Goal: Information Seeking & Learning: Check status

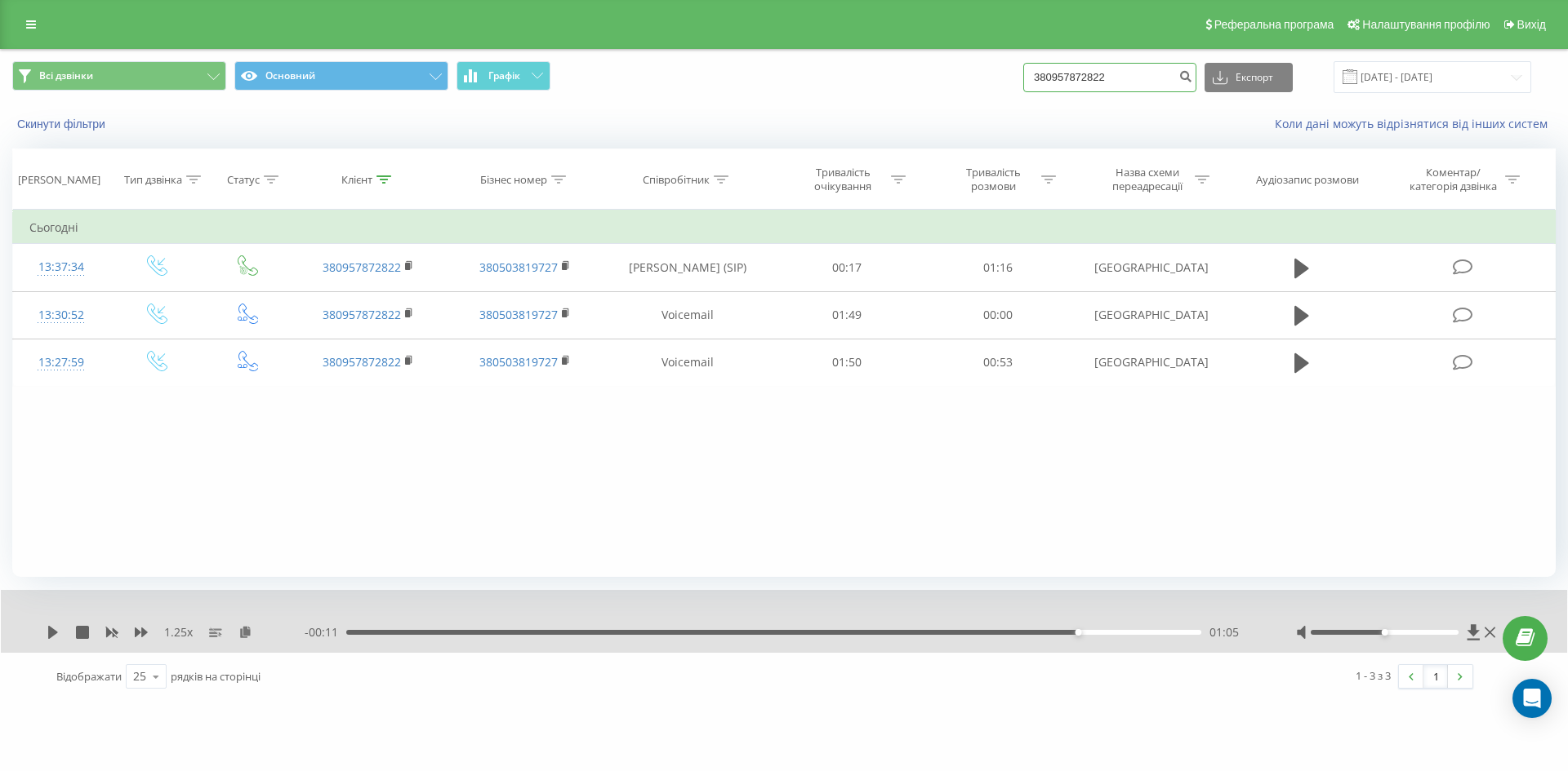
drag, startPoint x: 874, startPoint y: 74, endPoint x: 765, endPoint y: 66, distance: 109.3
click at [765, 66] on div "Всі дзвінки Основний Графік 380957872822 Експорт .csv .xls .xlsx 21.05.2025 - 2…" at bounding box center [784, 77] width 1544 height 32
paste input "79168896"
type input "380979168896"
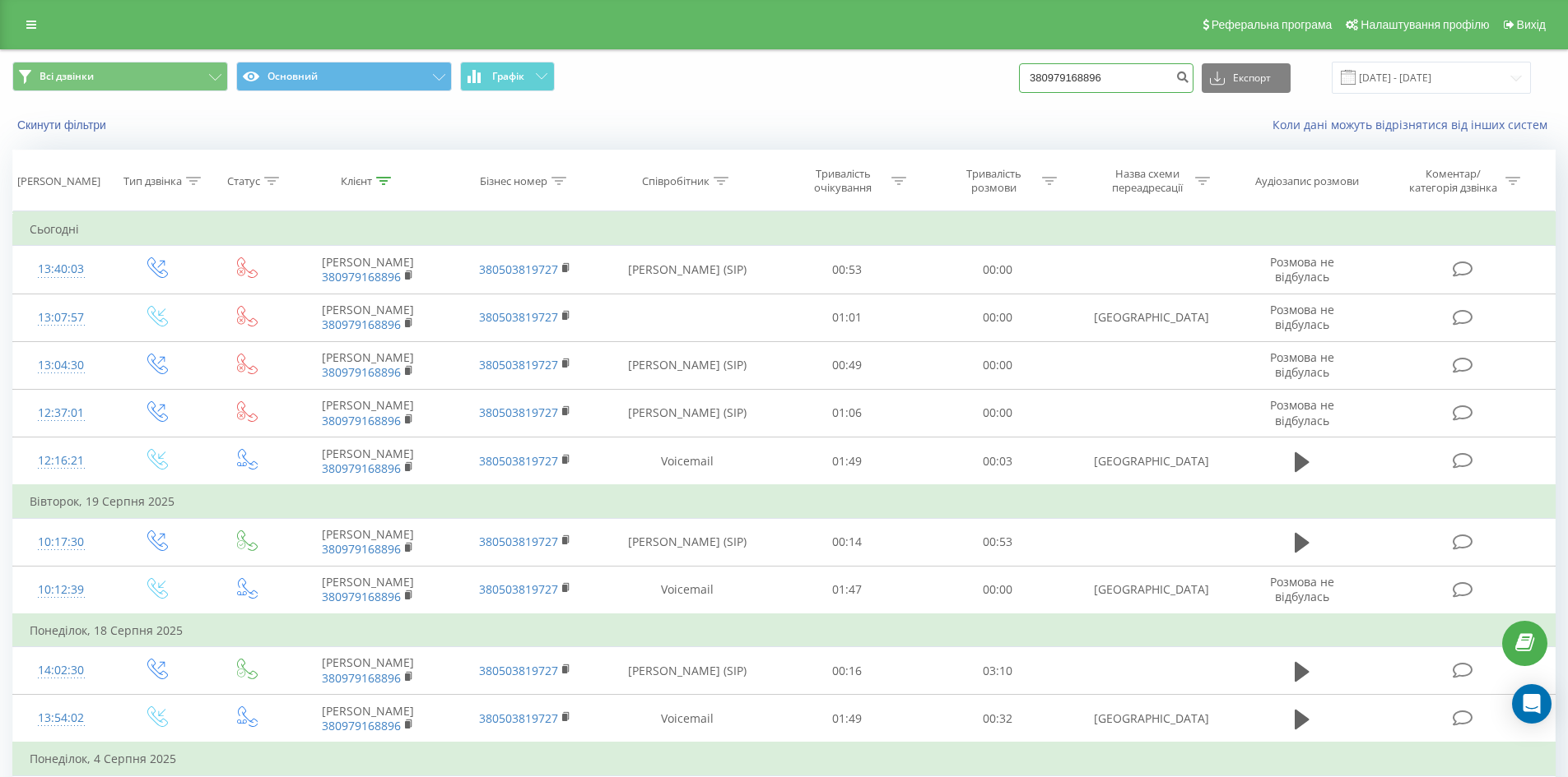
drag, startPoint x: 1123, startPoint y: 80, endPoint x: 650, endPoint y: 70, distance: 473.1
click at [684, 81] on div "Всі дзвінки Основний Графік 380979168896 Експорт .csv .xls .xlsx 21.05.2025 - 2…" at bounding box center [784, 78] width 1544 height 32
paste input "687350771"
type input "380687350771"
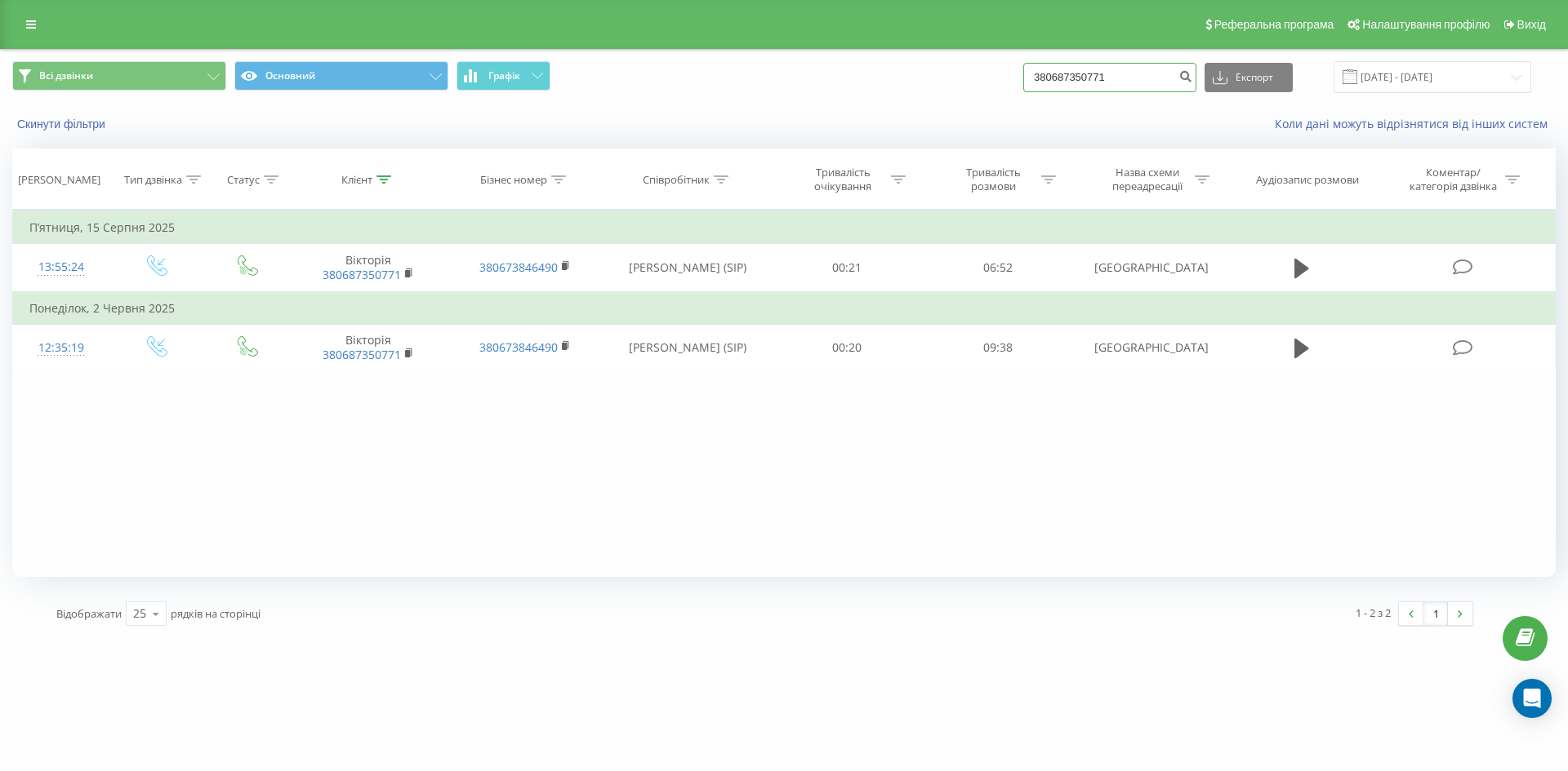
click at [805, 93] on div "Всі дзвінки Основний Графік 380687350771 Експорт .csv .xls .xlsx 21.05.2025 - 2…" at bounding box center [784, 77] width 1544 height 32
paste input "[PHONE_NUMBER]"
type input "[PHONE_NUMBER]"
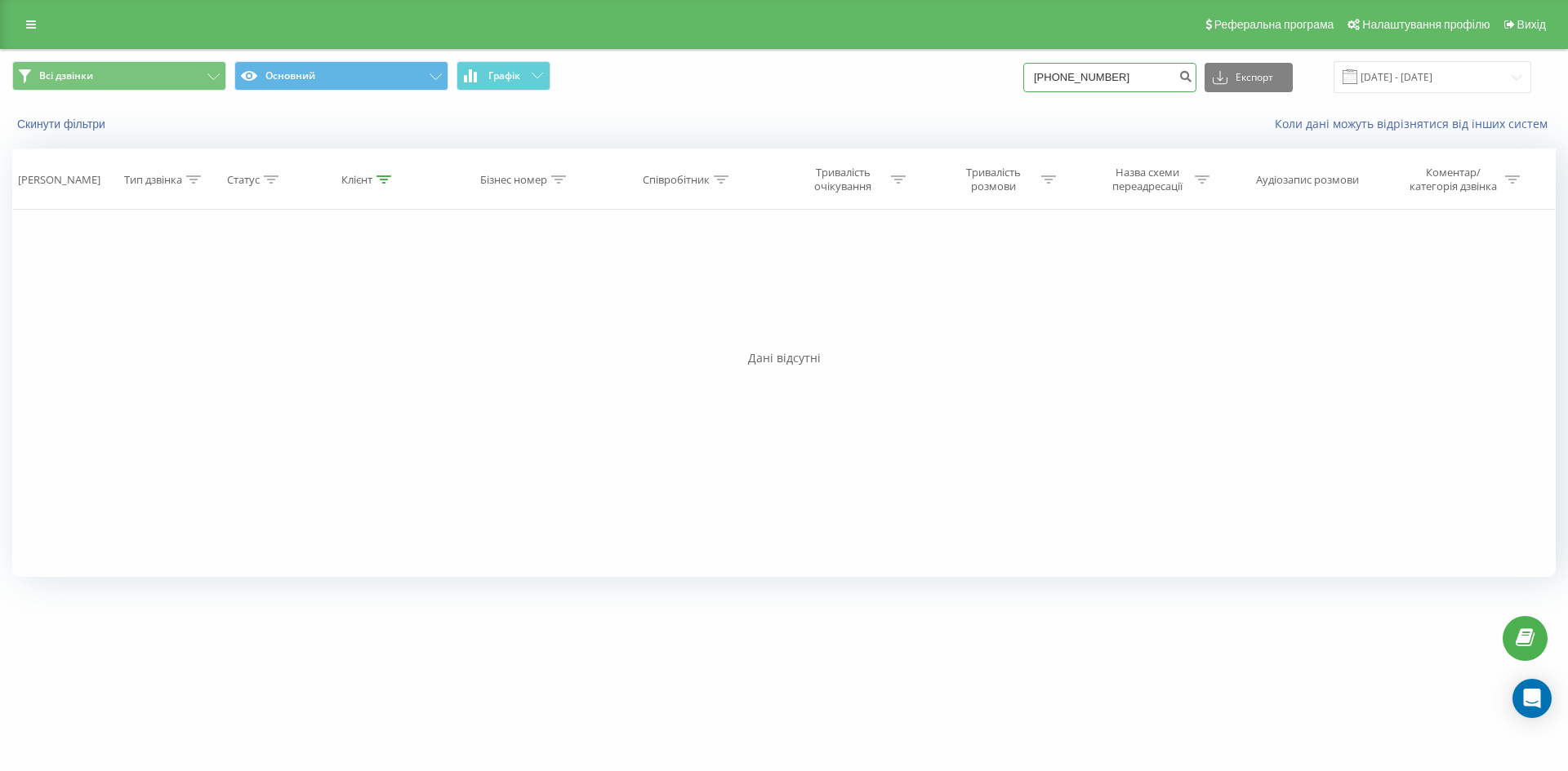
click at [1059, 86] on input "+380971950378" at bounding box center [1110, 78] width 173 height 29
type input "380971950378"
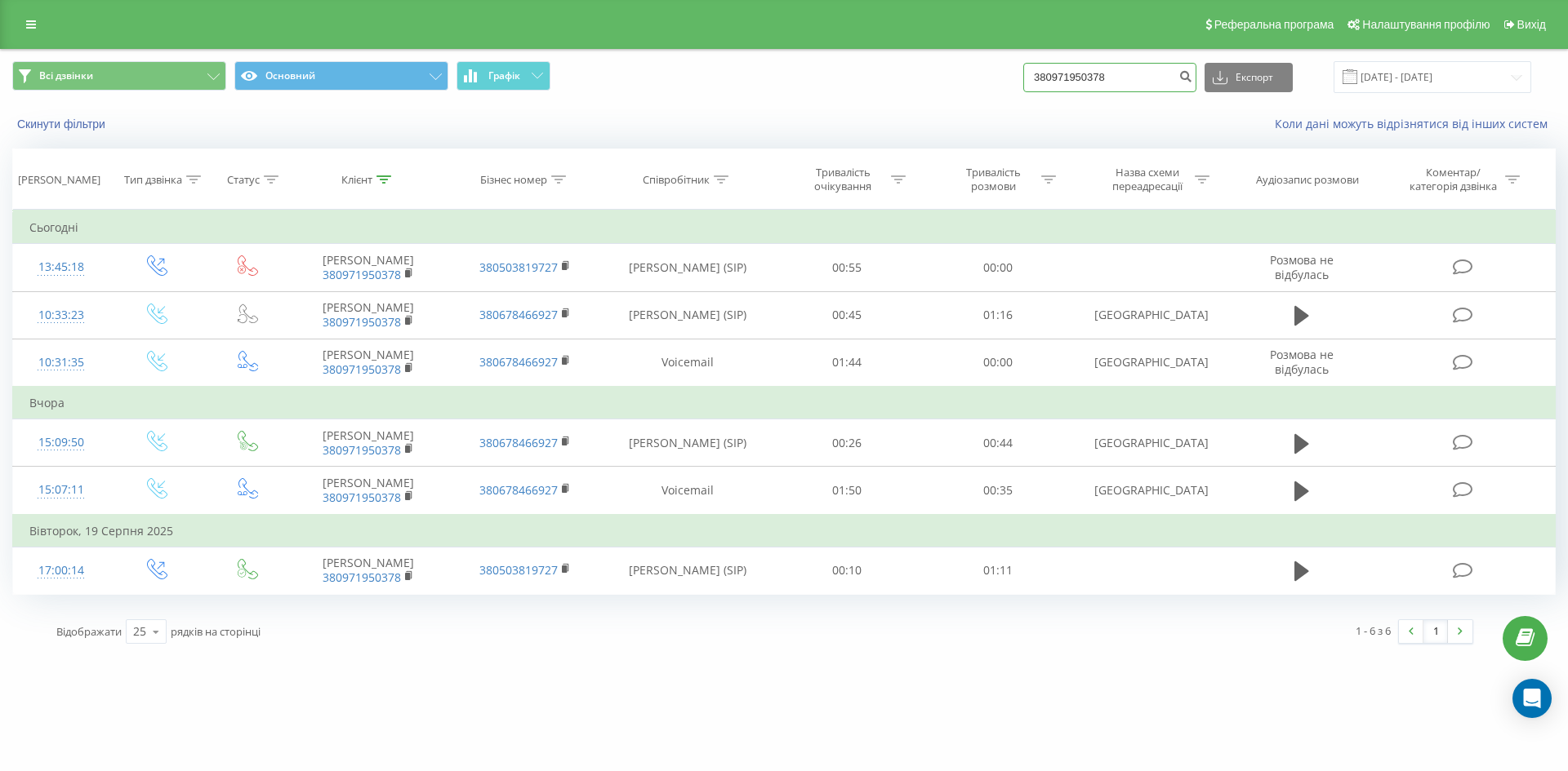
drag, startPoint x: 971, startPoint y: 70, endPoint x: 883, endPoint y: 74, distance: 88.1
click at [790, 70] on div "Всі дзвінки Основний Графік 380971950378 Експорт .csv .xls .xlsx 21.05.2025 - 2…" at bounding box center [784, 77] width 1544 height 32
click at [1149, 81] on input "380971950378" at bounding box center [1110, 78] width 173 height 29
drag, startPoint x: 0, startPoint y: 0, endPoint x: 795, endPoint y: 57, distance: 797.0
click at [795, 57] on div "Всі дзвінки Основний Графік 380971950378 Експорт .csv .xls .xlsx 21.05.2025 - 2…" at bounding box center [784, 77] width 1566 height 54
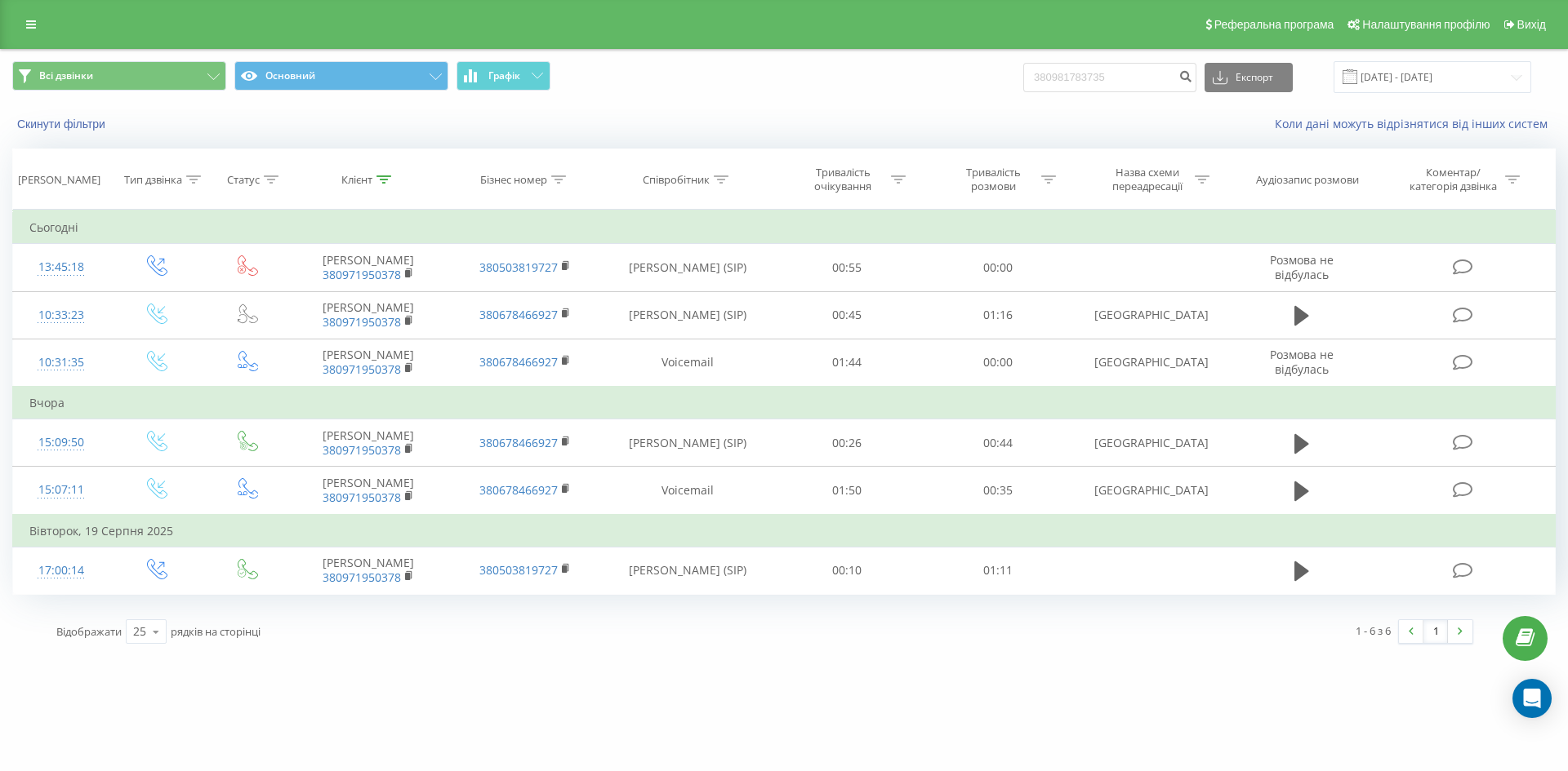
type input "380981783735"
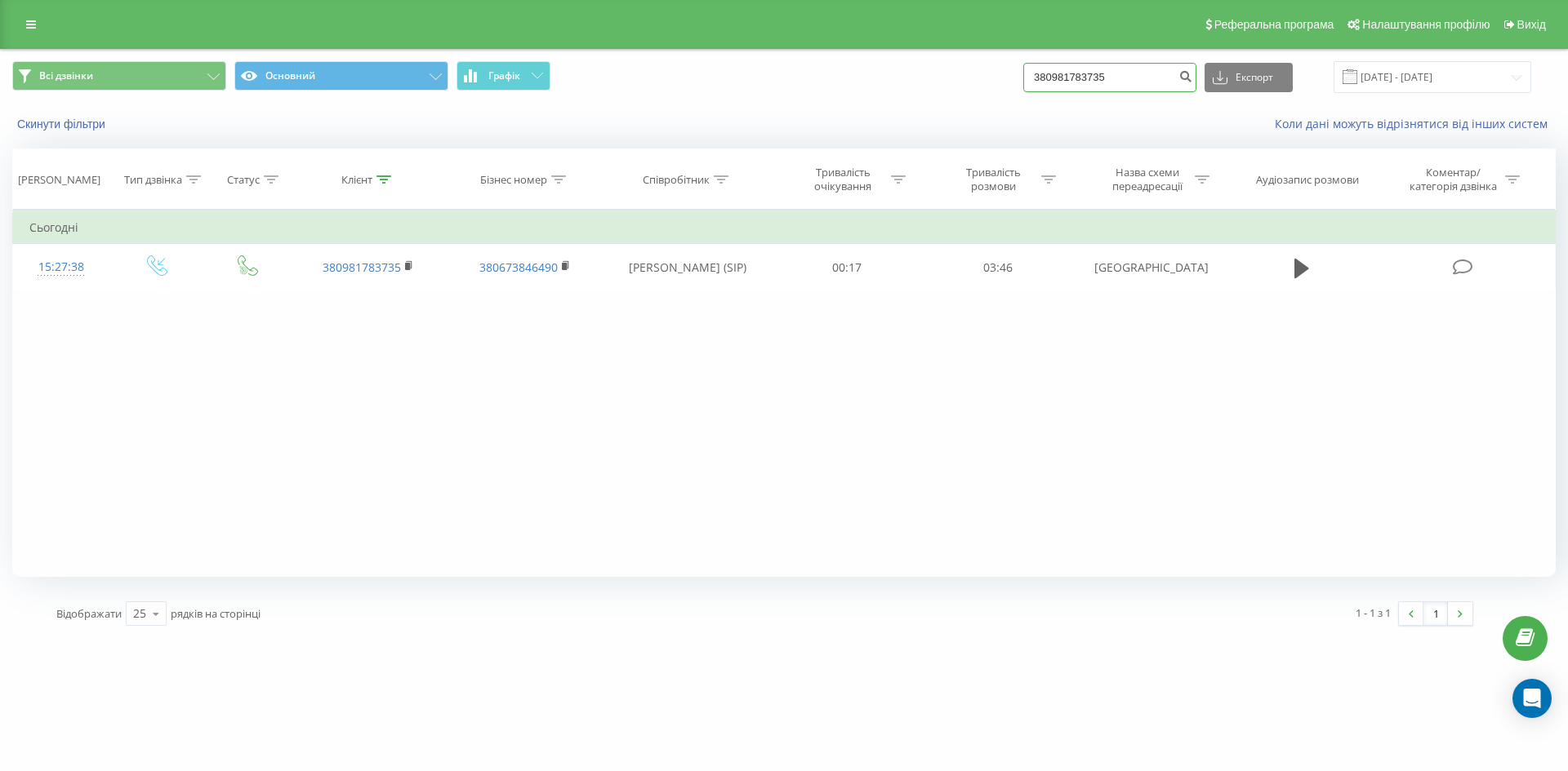
drag, startPoint x: 907, startPoint y: 80, endPoint x: 874, endPoint y: 72, distance: 34.0
click at [890, 79] on div "Всі дзвінки Основний Графік 380981783735 Експорт .csv .xls .xlsx 21.05.2025 - 2…" at bounding box center [784, 77] width 1544 height 32
drag, startPoint x: 1155, startPoint y: 85, endPoint x: 645, endPoint y: 119, distance: 511.1
click at [704, 129] on div "Всі дзвінки Основний Графік 380981783735 Експорт .csv .xls .xlsx 21.05.2025 - 2…" at bounding box center [784, 97] width 1566 height 94
paste input "677360971"
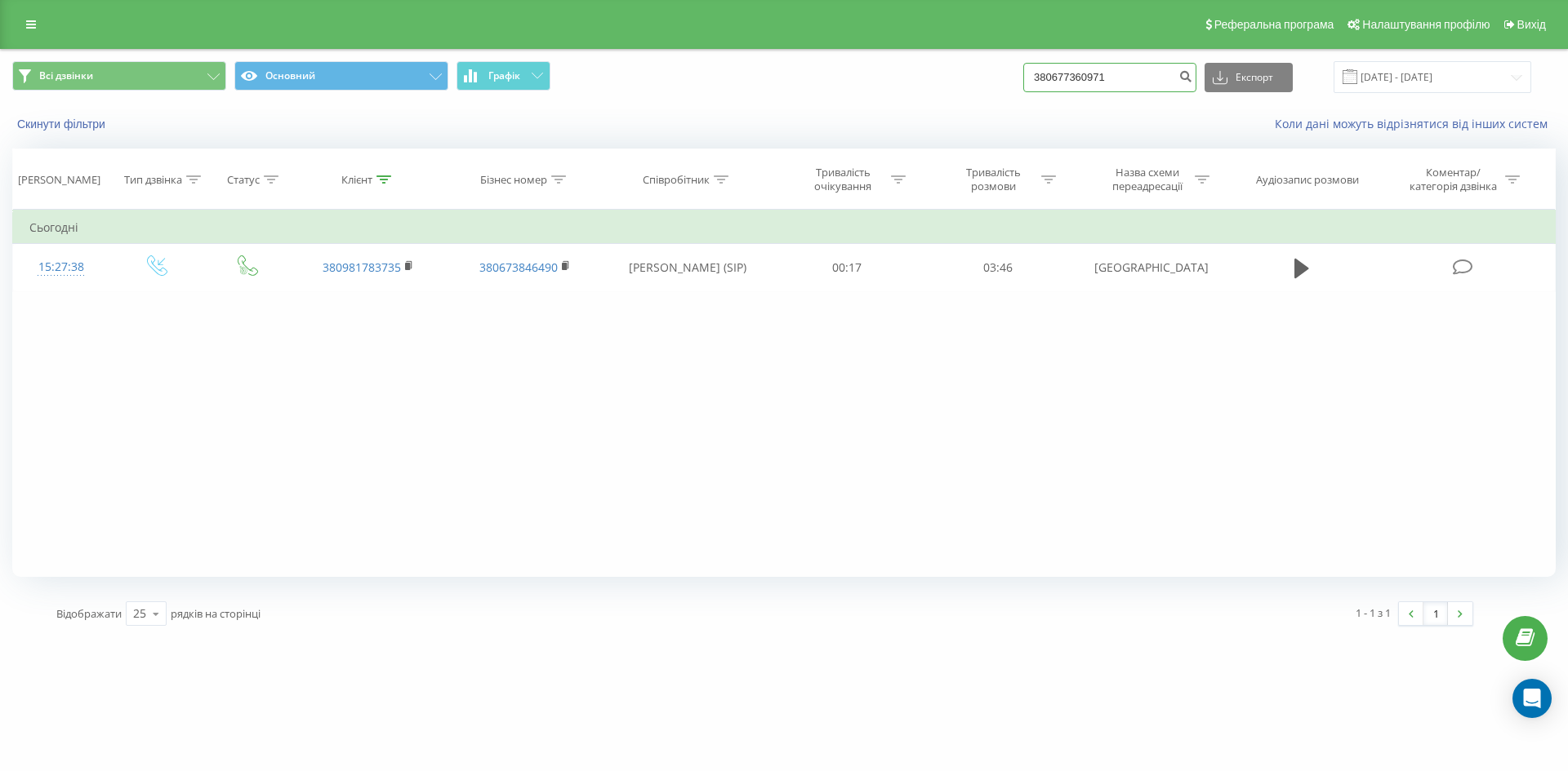
type input "380677360971"
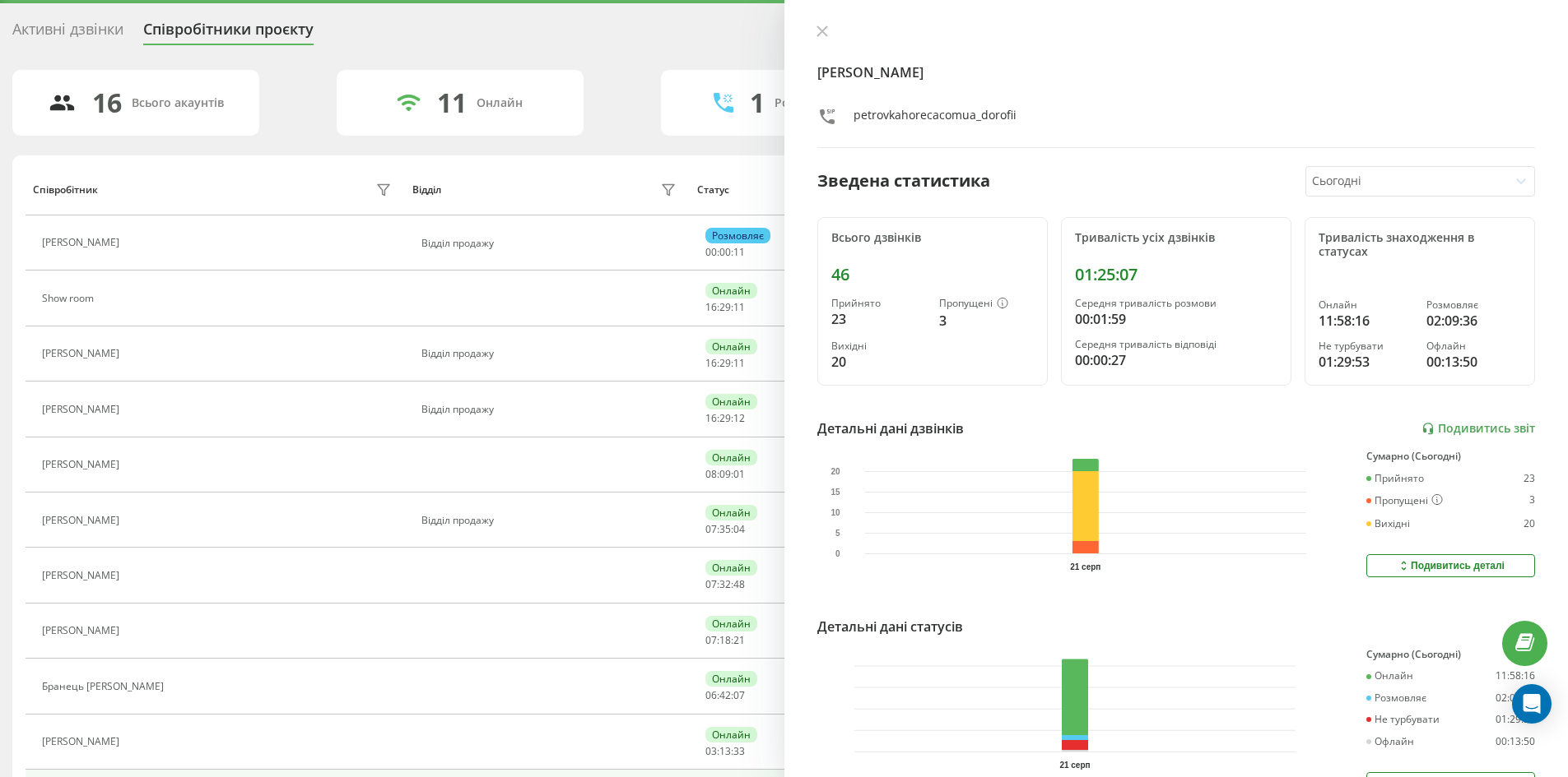
drag, startPoint x: 51, startPoint y: 58, endPoint x: 59, endPoint y: 36, distance: 23.4
click at [51, 56] on div "Активні дзвінки Співробітники проєкту Оберіть відділ 16 Всього акаунтів 11 Онла…" at bounding box center [784, 584] width 1544 height 1137
click at [59, 36] on div "Активні дзвінки" at bounding box center [67, 33] width 111 height 25
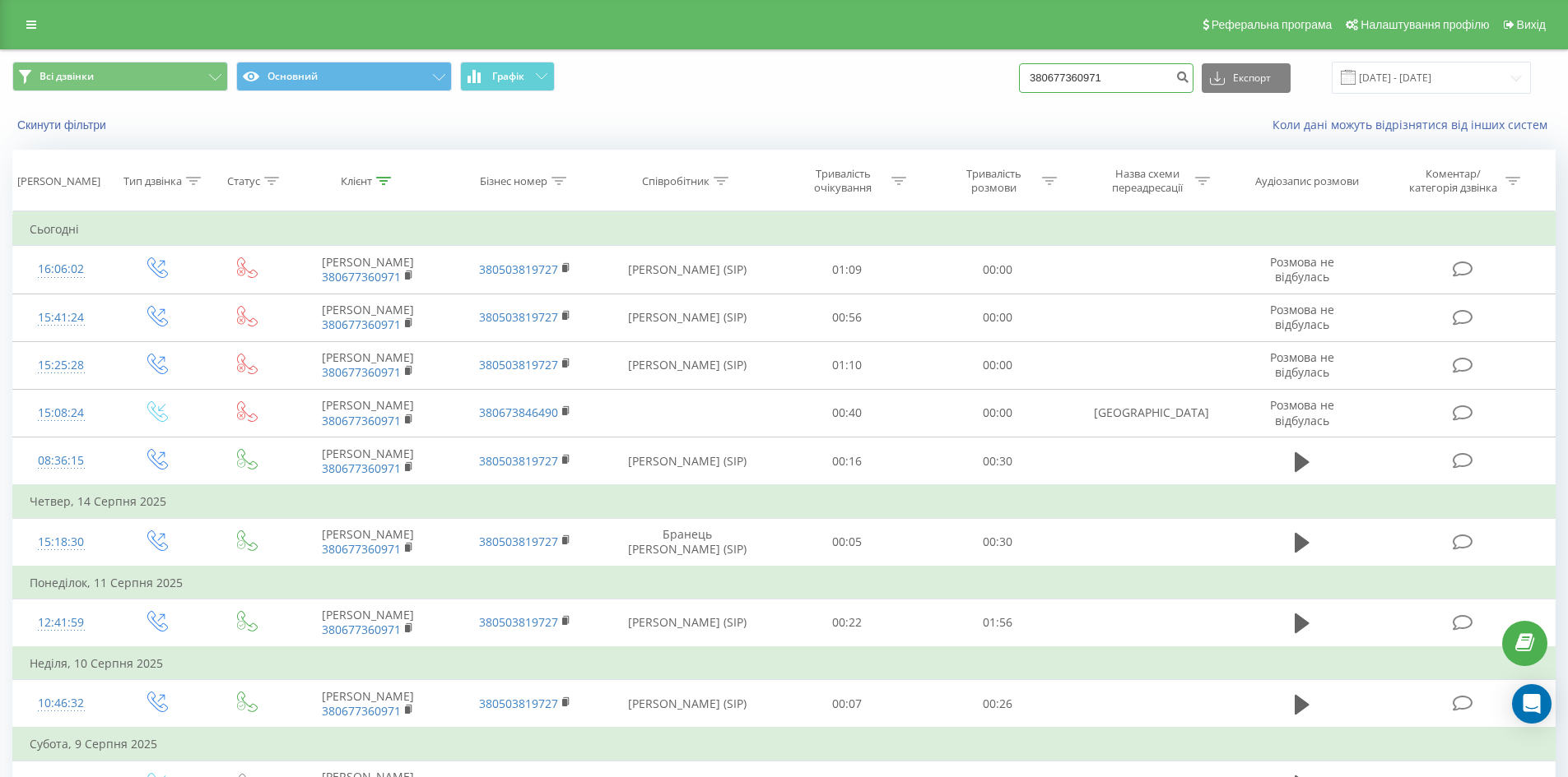
drag, startPoint x: 1145, startPoint y: 80, endPoint x: 694, endPoint y: 134, distance: 454.2
click at [734, 137] on div "Всі дзвінки Основний Графік 380677360971 Експорт .csv .xls .xlsx 21.05.2025 - 2…" at bounding box center [784, 98] width 1566 height 95
paste input "6892125"
type input "380676892125"
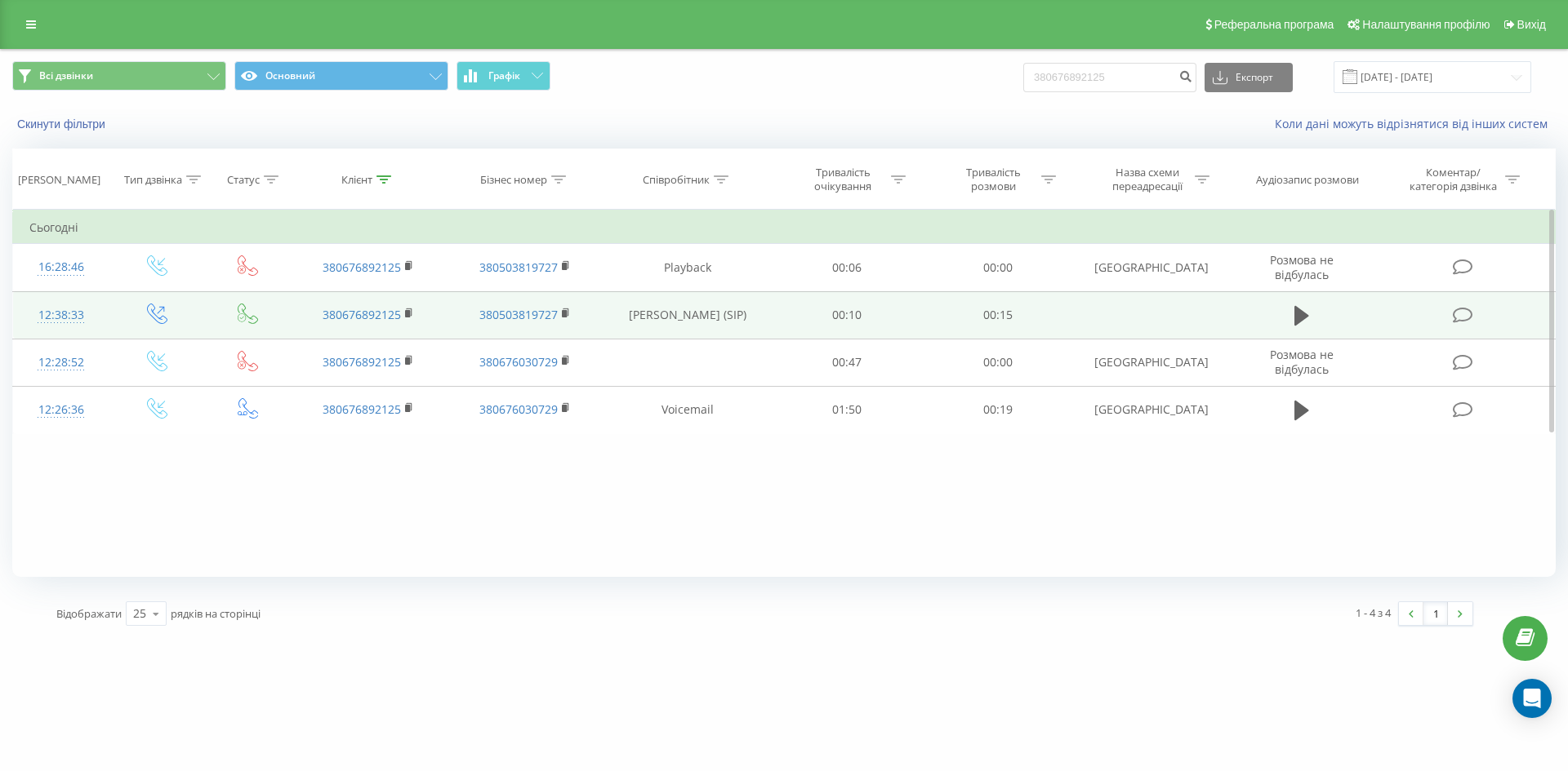
drag, startPoint x: 1298, startPoint y: 316, endPoint x: 1268, endPoint y: 337, distance: 36.6
click at [1298, 316] on icon at bounding box center [1302, 315] width 15 height 20
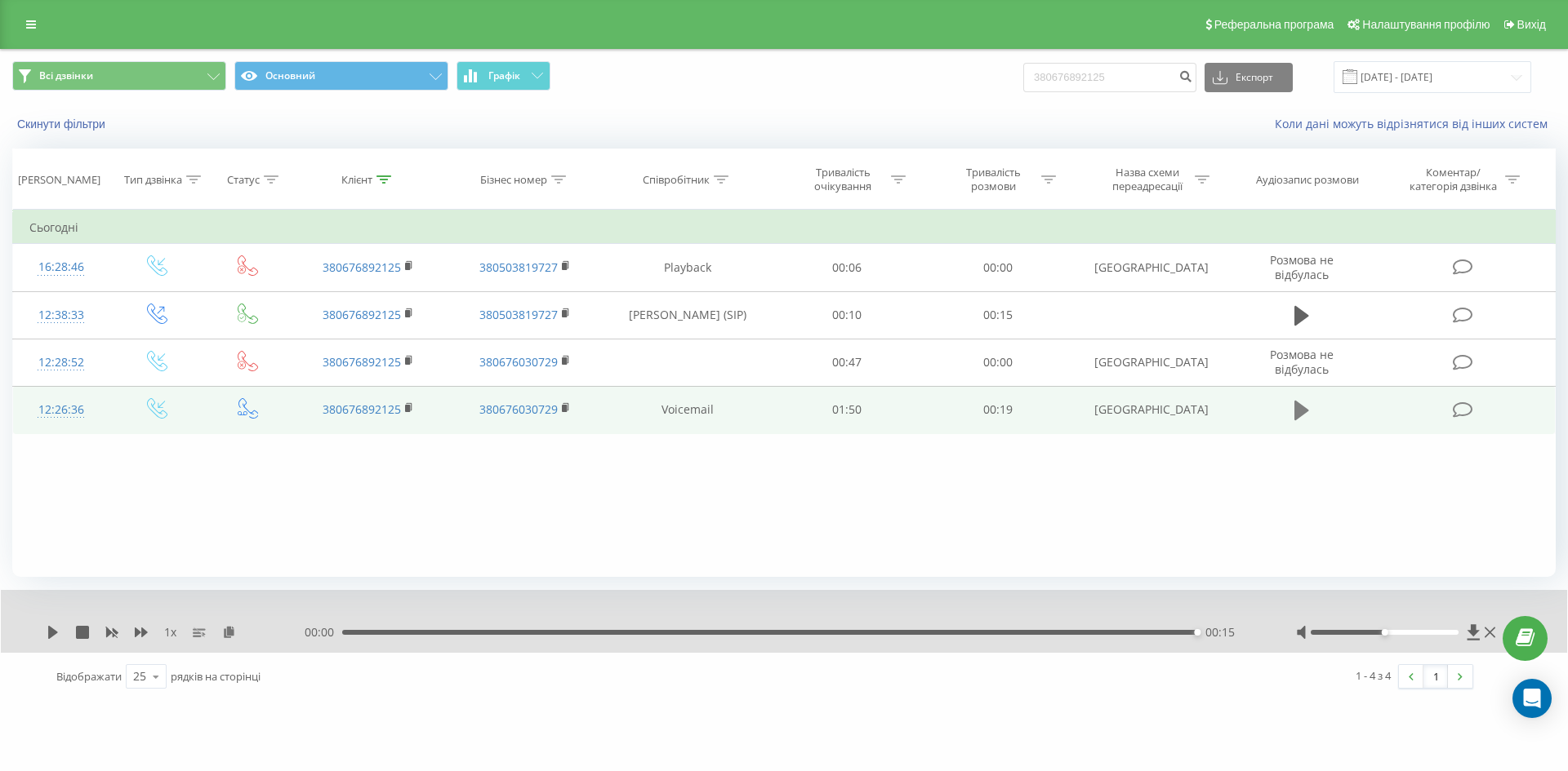
click at [1300, 401] on icon at bounding box center [1302, 411] width 15 height 22
click at [59, 634] on icon at bounding box center [53, 632] width 13 height 13
